Goal: Task Accomplishment & Management: Complete application form

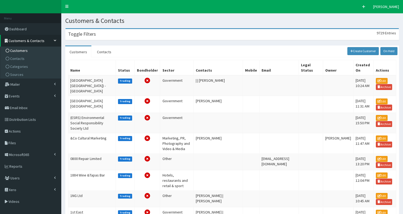
click at [80, 36] on h3 "Toggle Filters" at bounding box center [82, 34] width 28 height 5
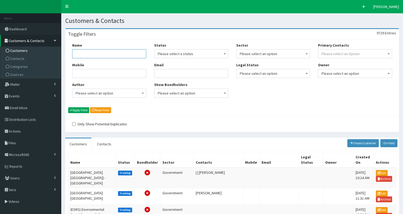
click at [79, 55] on input "Name" at bounding box center [109, 53] width 74 height 9
type input "city nat"
click at [82, 110] on button "Apply Filter" at bounding box center [78, 110] width 21 height 6
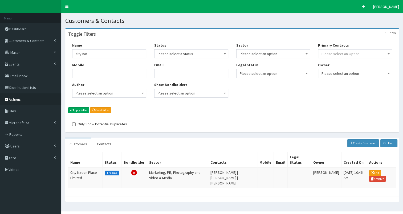
click at [24, 99] on link "Actions" at bounding box center [30, 99] width 61 height 12
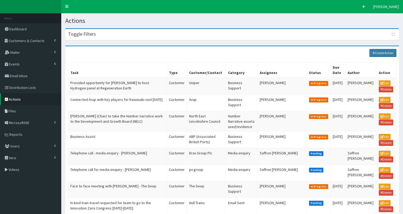
click at [379, 50] on link "Create Action" at bounding box center [382, 53] width 27 height 8
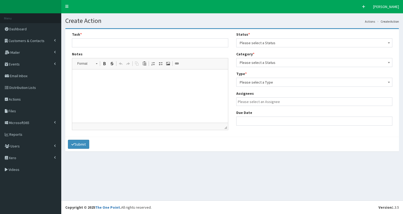
select select
click at [117, 44] on input "text" at bounding box center [150, 42] width 156 height 9
type input "Presentation on the Humber Brand to an audience of c.100 UK delegates - see SP"
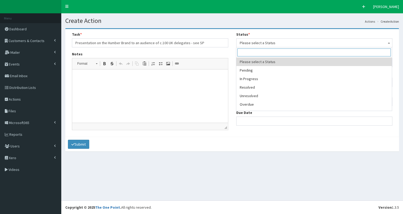
click at [262, 42] on span "Please select a Status" at bounding box center [314, 42] width 149 height 7
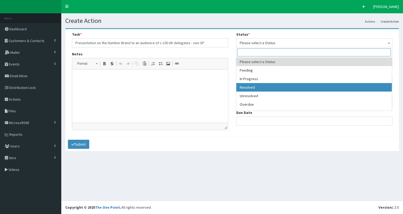
select select "3"
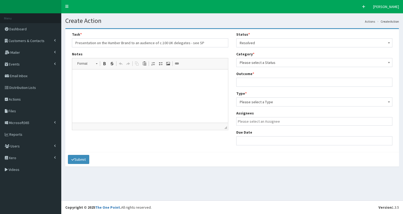
click at [275, 64] on span "Please select a Status" at bounding box center [314, 62] width 149 height 7
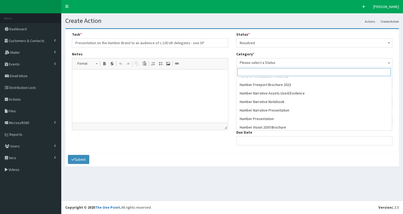
scroll to position [172, 0]
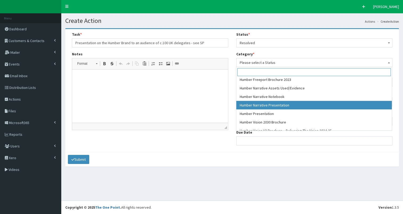
select select "51"
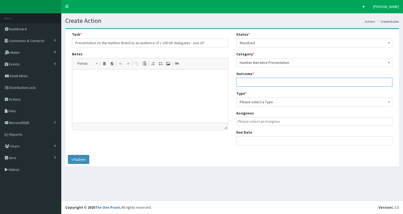
click at [257, 82] on input "text" at bounding box center [314, 82] width 156 height 9
type input "see notes"
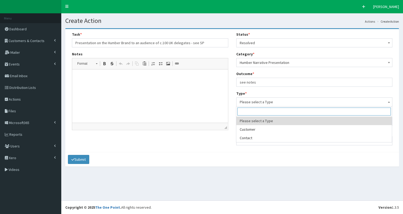
click at [258, 105] on span "Please select a Type" at bounding box center [314, 101] width 149 height 7
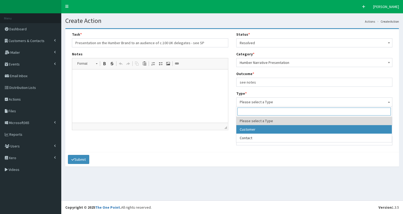
select select "customer"
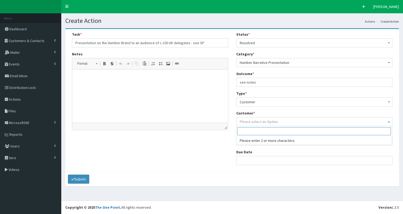
click at [261, 120] on span "Please select an Option" at bounding box center [259, 121] width 38 height 5
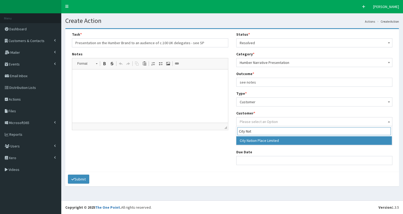
type input "City Nat"
select select "49189"
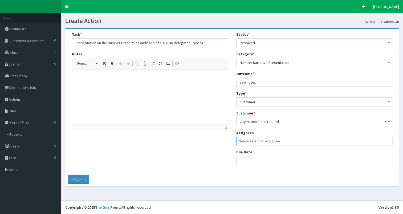
click at [259, 142] on input "search" at bounding box center [316, 140] width 156 height 5
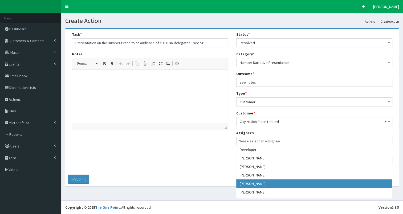
select select "7"
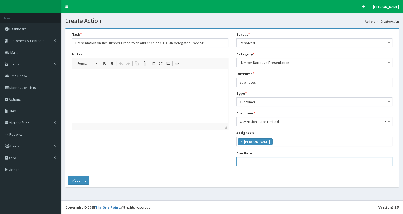
click at [251, 164] on input "text" at bounding box center [314, 161] width 156 height 9
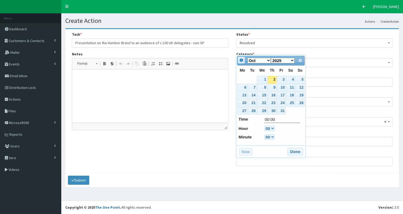
click at [241, 62] on span "Prev" at bounding box center [241, 60] width 4 height 4
click at [271, 103] on link "25" at bounding box center [272, 103] width 9 height 7
type input "25-09-2025 00:00"
click at [295, 153] on button "Done" at bounding box center [295, 152] width 16 height 9
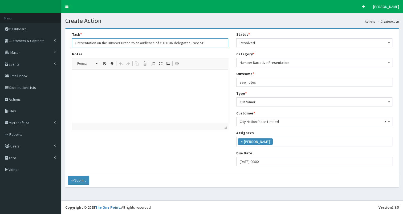
click at [188, 43] on input "Presentation on the Humber Brand to an audience of c.100 UK delegates - see SP" at bounding box center [150, 42] width 156 height 9
click at [80, 75] on p at bounding box center [149, 78] width 145 height 6
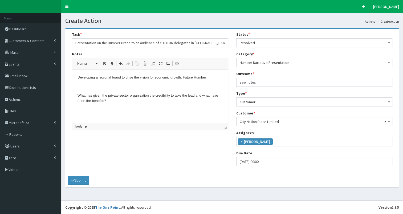
click at [78, 86] on p "​" at bounding box center [149, 87] width 145 height 6
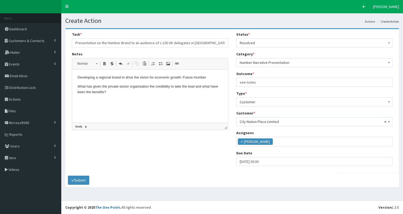
click at [87, 100] on html "Developing a regional brand to drive the vision for economic growth: Future Hum…" at bounding box center [150, 85] width 156 height 31
click at [118, 92] on p "​ What has given the private sector organisation the credibility to take the le…" at bounding box center [149, 89] width 145 height 11
click at [79, 107] on html "Developing a regional brand to drive the vision for economic growth: Future Hum…" at bounding box center [150, 90] width 156 height 40
click at [212, 102] on p "How do you create a brand narrative for what is not technically a defined “plac…" at bounding box center [149, 101] width 145 height 6
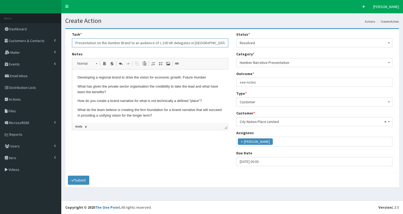
click at [172, 43] on input "Presentation on the Humber Brand to an audience of c.100 UK delegates in Glasgo…" at bounding box center [150, 42] width 156 height 9
click at [209, 42] on input "Presentation on the Humber Brand to an audience of c.100 UK brand expert delega…" at bounding box center [150, 42] width 156 height 9
type input "Presentation on the Humber Brand to an audience of c.100 UK brand expert delega…"
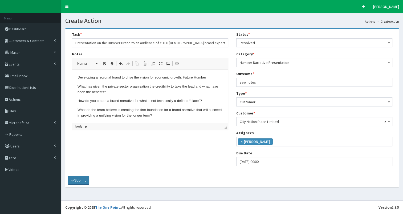
click at [81, 179] on button "Submit" at bounding box center [78, 180] width 21 height 9
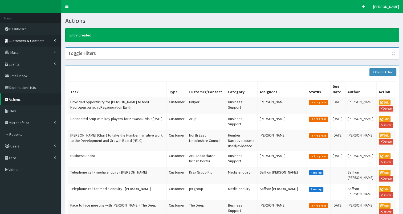
click at [38, 42] on span "Customers & Contacts" at bounding box center [27, 40] width 36 height 5
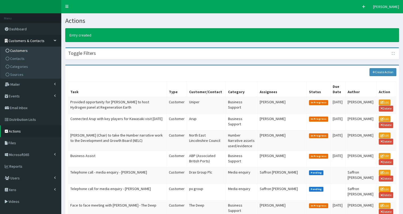
click at [36, 50] on link "Customers" at bounding box center [31, 51] width 59 height 8
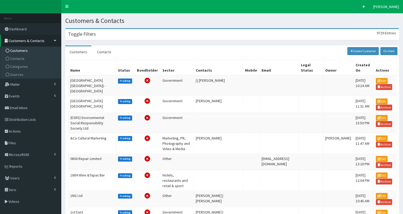
click at [82, 36] on h3 "Toggle Filters" at bounding box center [82, 34] width 28 height 5
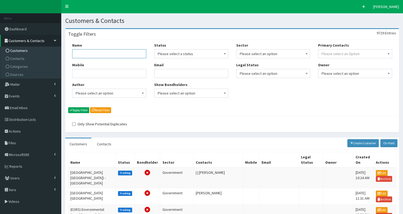
click at [77, 55] on input "Name" at bounding box center [109, 53] width 74 height 9
type input "International Place Bran"
click at [77, 110] on button "Apply Filter" at bounding box center [78, 110] width 21 height 6
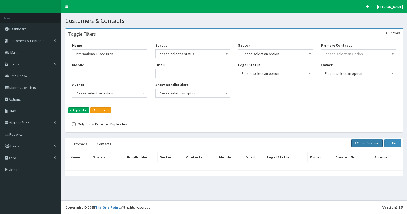
click at [355, 144] on icon at bounding box center [355, 142] width 3 height 3
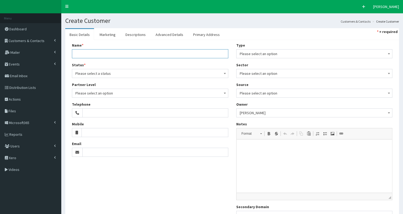
click at [93, 56] on input "Name *" at bounding box center [150, 53] width 156 height 9
click at [67, 54] on div "Name * 20 results are available, use up and down arrow keys to navigate. Intern…" at bounding box center [232, 133] width 334 height 187
drag, startPoint x: 75, startPoint y: 53, endPoint x: 148, endPoint y: 54, distance: 73.0
click at [148, 54] on input "International Place Brand Association" at bounding box center [150, 53] width 156 height 9
click at [114, 54] on input "International Place Brand Association" at bounding box center [150, 53] width 156 height 9
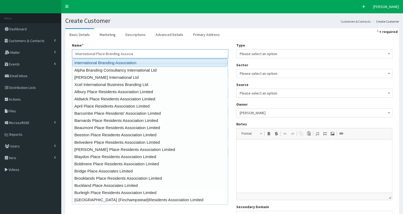
click at [114, 64] on link "International Branding Association" at bounding box center [149, 63] width 155 height 8
type input "International Branding Association"
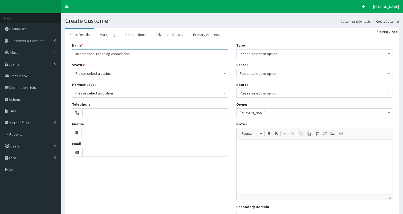
type input "71-75 Shelton Street"
type input "Covent Garden"
type input "London"
type input "WC2H 9JQ"
click at [205, 36] on link "Primary Address" at bounding box center [206, 34] width 35 height 11
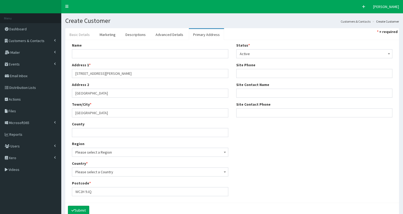
click at [79, 35] on link "Basic Details" at bounding box center [79, 34] width 29 height 11
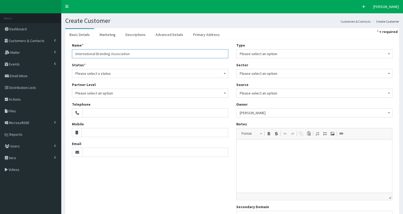
click at [96, 53] on input "International Branding Association" at bounding box center [150, 53] width 156 height 9
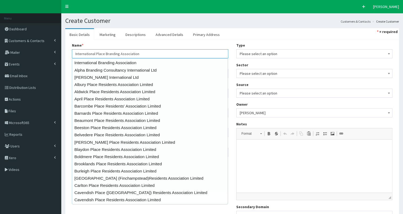
type input "International Place Branding Association"
click at [68, 57] on div "Name * 20 results are available, use up and down arrow keys to navigate. Intern…" at bounding box center [150, 102] width 164 height 118
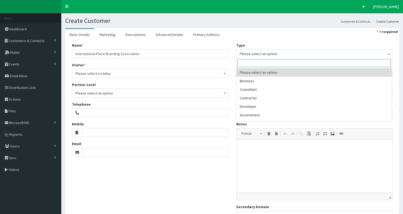
click at [269, 55] on span "Please select an option" at bounding box center [314, 53] width 149 height 7
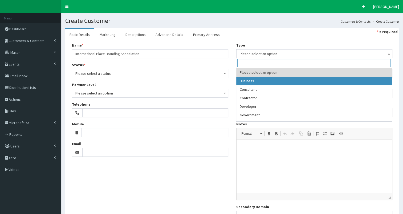
select select "1"
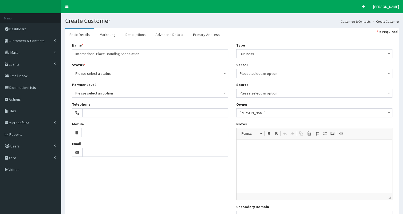
click at [281, 73] on span "Please select an option" at bounding box center [314, 73] width 149 height 7
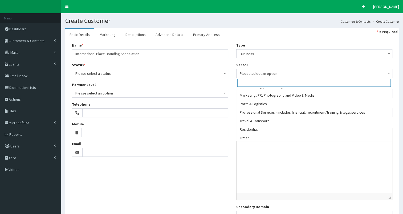
scroll to position [100, 0]
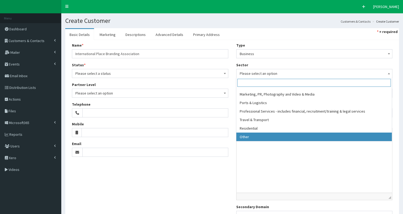
select select "17"
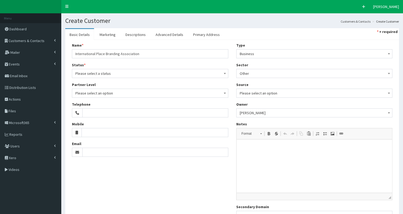
scroll to position [50, 0]
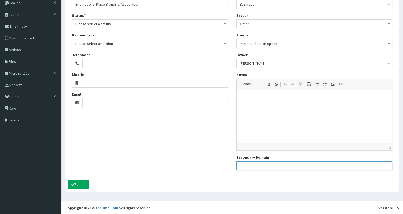
click at [263, 165] on input "Secondary Domain" at bounding box center [314, 165] width 156 height 9
paste input "https://placebranding.org/"
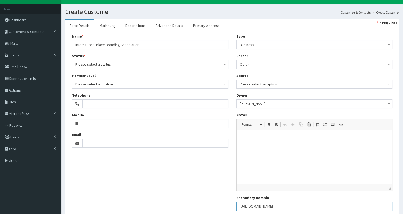
scroll to position [0, 0]
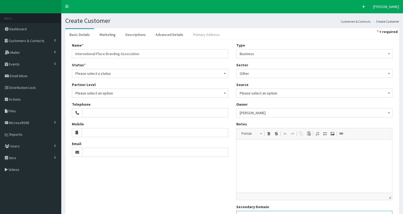
type input "https://placebranding.org/"
click at [200, 34] on link "Primary Address" at bounding box center [206, 34] width 35 height 11
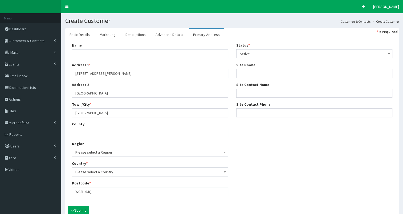
drag, startPoint x: 73, startPoint y: 73, endPoint x: 148, endPoint y: 70, distance: 74.9
click at [148, 70] on input "71-75 Shelton Street" at bounding box center [150, 73] width 156 height 9
paste input "International Place Branding Association Overstraat 7, 3958BR Amerongen The Net…"
drag, startPoint x: 191, startPoint y: 71, endPoint x: 226, endPoint y: 75, distance: 34.8
click at [226, 75] on input "International Place Branding Association Overstraat 7, 3958BR Amerongen The Net…" at bounding box center [150, 73] width 156 height 9
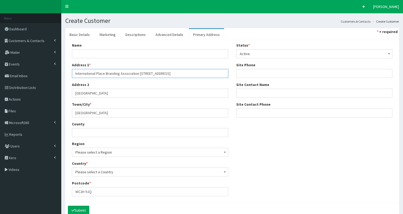
type input "International Place Branding Association Overstraat 7, 3958BR Amerongen The Net…"
click at [144, 172] on span "Please select a Country" at bounding box center [149, 171] width 149 height 7
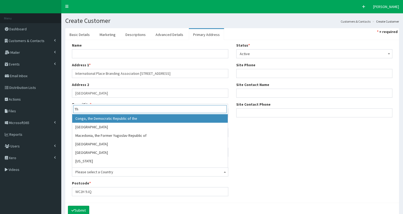
type input "T"
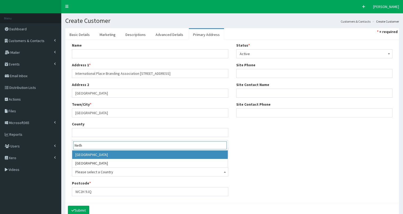
type input "Neth"
select select "150"
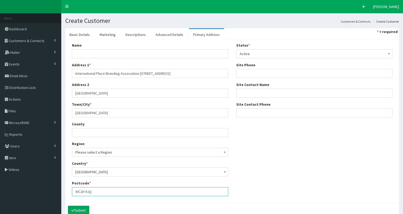
drag, startPoint x: 75, startPoint y: 191, endPoint x: 102, endPoint y: 194, distance: 27.3
click at [102, 194] on input "WC2H 9JQ" at bounding box center [150, 191] width 156 height 9
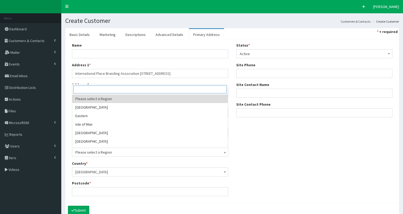
click at [125, 151] on span "Please select a Region" at bounding box center [149, 152] width 149 height 7
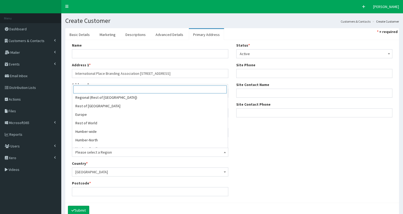
scroll to position [134, 0]
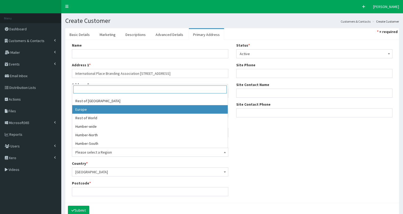
select select "17"
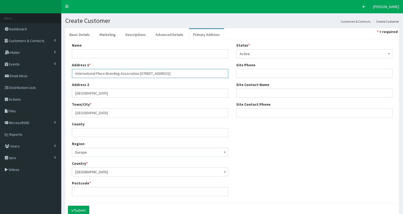
drag, startPoint x: 192, startPoint y: 73, endPoint x: 220, endPoint y: 69, distance: 29.0
click at [220, 69] on input "International Place Branding Association Overstraat 7, 3958BR Amerongen The Net…" at bounding box center [150, 73] width 156 height 9
drag, startPoint x: 160, startPoint y: 74, endPoint x: 192, endPoint y: 72, distance: 32.3
click at [192, 72] on input "International Place Branding Association Overstraat 7, 3958BR Amerongen" at bounding box center [150, 73] width 156 height 9
type input "International Place Branding Association Overstraat 7,"
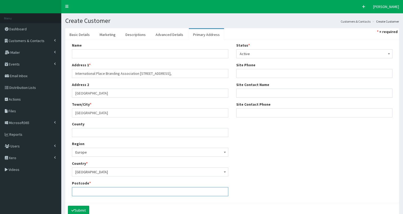
click at [75, 192] on input "Postcode *" at bounding box center [150, 191] width 156 height 9
paste input "3958BR Amerongen"
type input "3958BR Amerongen"
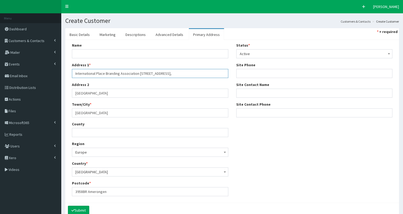
drag, startPoint x: 139, startPoint y: 73, endPoint x: 185, endPoint y: 69, distance: 46.3
click at [185, 69] on input "International Place Branding Association Overstraat 7," at bounding box center [150, 73] width 156 height 9
type input "International Place Branding Association"
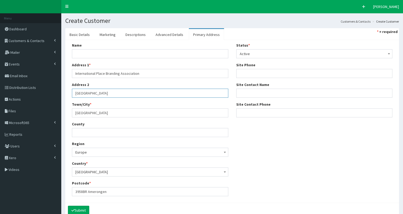
drag, startPoint x: 73, startPoint y: 92, endPoint x: 135, endPoint y: 94, distance: 62.1
click at [135, 94] on input "Covent Garden" at bounding box center [150, 93] width 156 height 9
paste input "Overstraat 7,"
type input "Overstraat 7"
drag, startPoint x: 88, startPoint y: 190, endPoint x: 131, endPoint y: 188, distance: 43.2
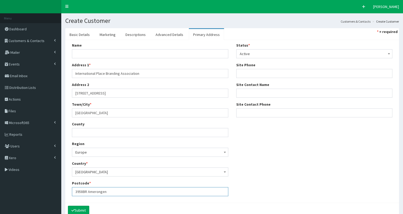
click at [131, 188] on input "3958BR Amerongen" at bounding box center [150, 191] width 156 height 9
type input "3958BR"
drag, startPoint x: 74, startPoint y: 113, endPoint x: 136, endPoint y: 105, distance: 62.0
click at [136, 105] on div "Town/City * London" at bounding box center [150, 110] width 156 height 16
paste input "Amerongen"
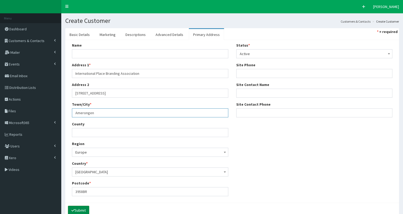
type input "Amerongen"
click at [80, 209] on button "Submit" at bounding box center [78, 210] width 21 height 9
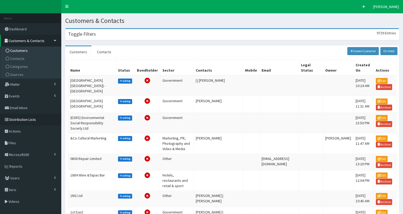
click at [29, 119] on span "Distribution Lists" at bounding box center [22, 119] width 27 height 5
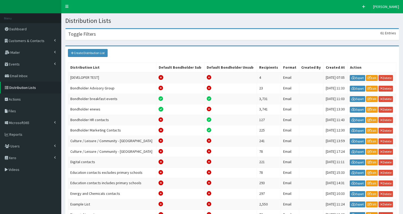
scroll to position [70, 0]
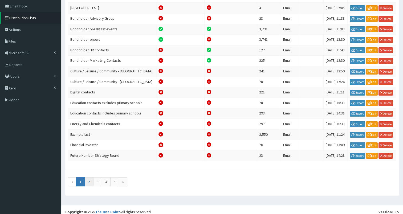
click at [90, 177] on link "2" at bounding box center [89, 181] width 9 height 9
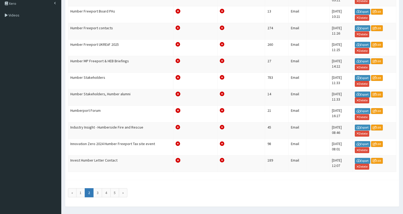
scroll to position [161, 0]
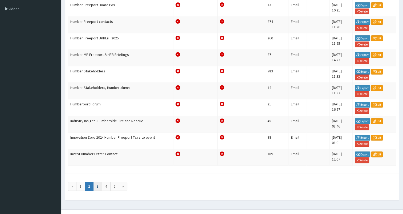
click at [98, 182] on link "3" at bounding box center [97, 186] width 9 height 9
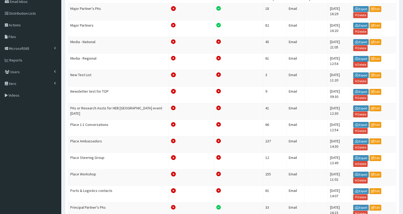
scroll to position [73, 0]
